Goal: Task Accomplishment & Management: Use online tool/utility

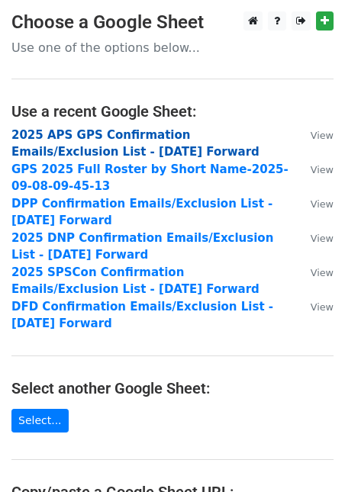
click at [131, 134] on strong "2025 APS GPS Confirmation Emails/Exclusion List - 7.15.25 Forward" at bounding box center [135, 143] width 248 height 31
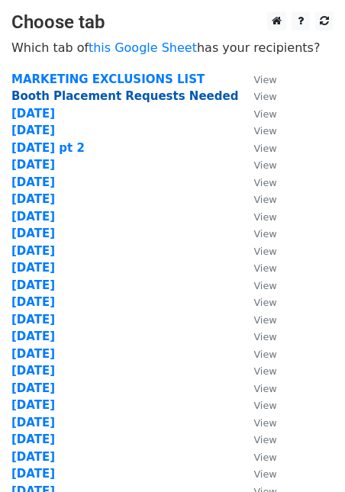
click at [58, 95] on strong "Booth Placement Requests Needed" at bounding box center [124, 96] width 227 height 14
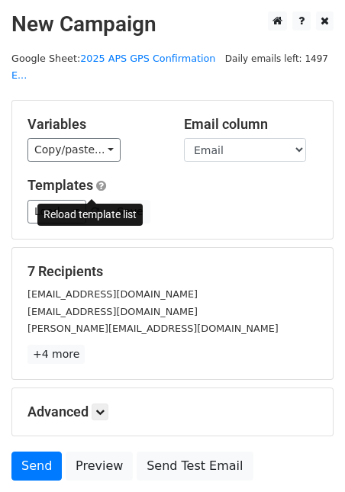
click at [97, 206] on link at bounding box center [95, 211] width 13 height 11
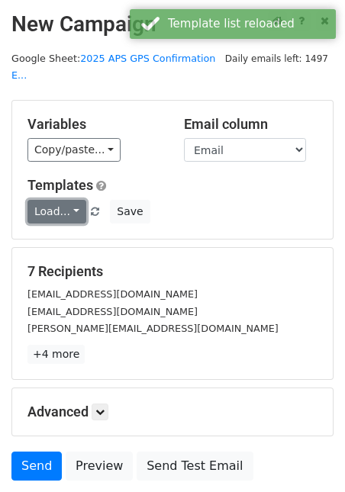
click at [78, 200] on link "Load..." at bounding box center [56, 212] width 59 height 24
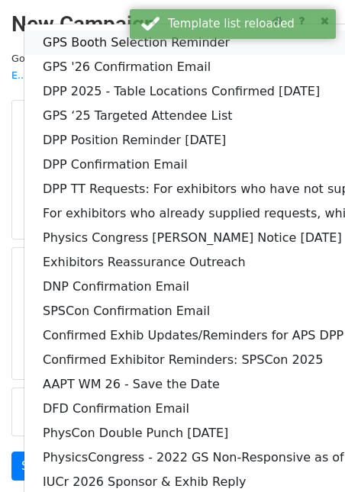
click at [98, 31] on link "GPS Booth Selection Reminder" at bounding box center [294, 43] width 540 height 24
